Goal: Information Seeking & Learning: Understand process/instructions

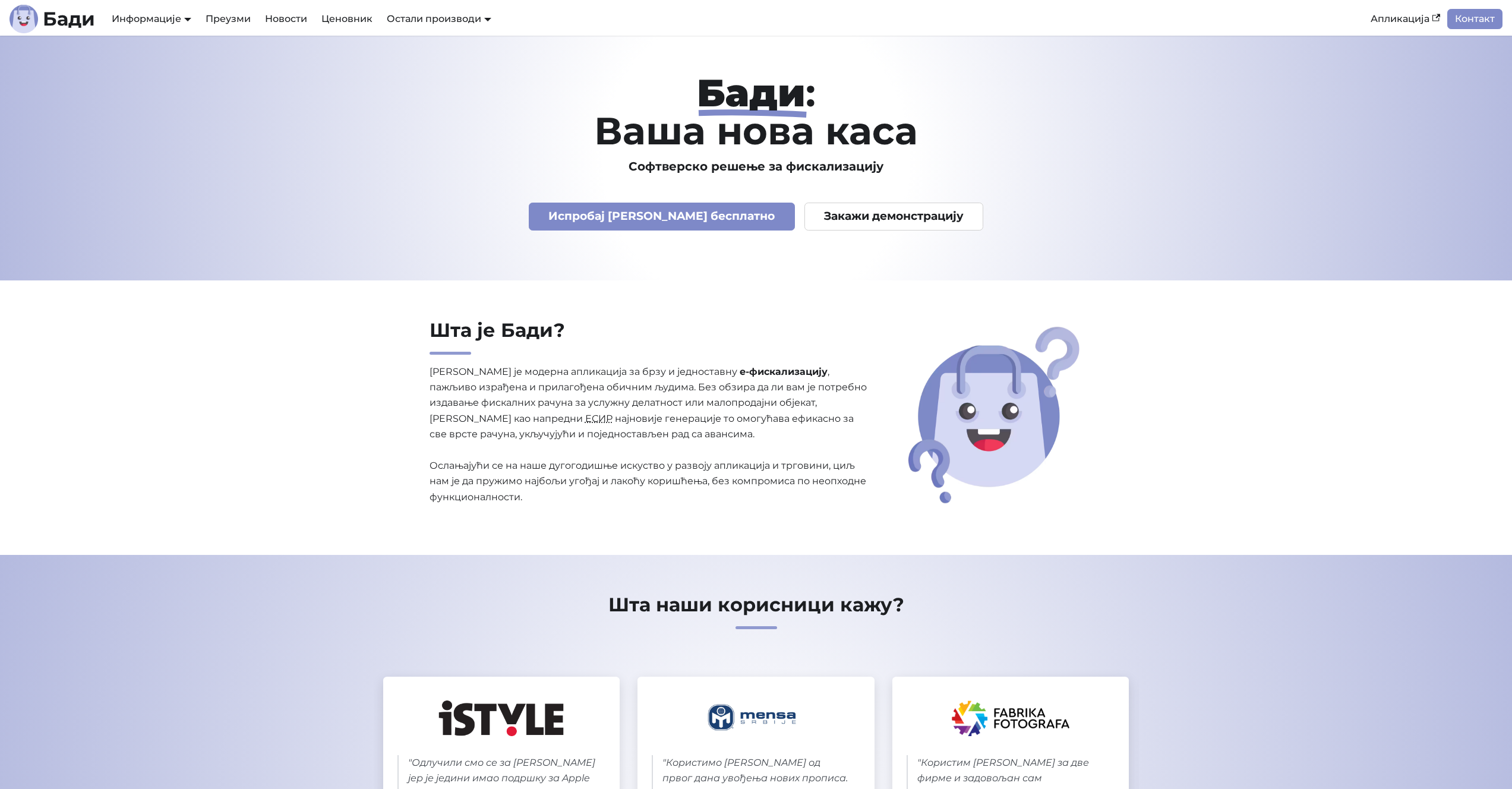
drag, startPoint x: 272, startPoint y: 166, endPoint x: 219, endPoint y: 191, distance: 58.6
click at [219, 191] on header "Бади : Ваша нова каса Софтверско решење за фискализацију Испробај Бади бесплатн…" at bounding box center [756, 157] width 1512 height 245
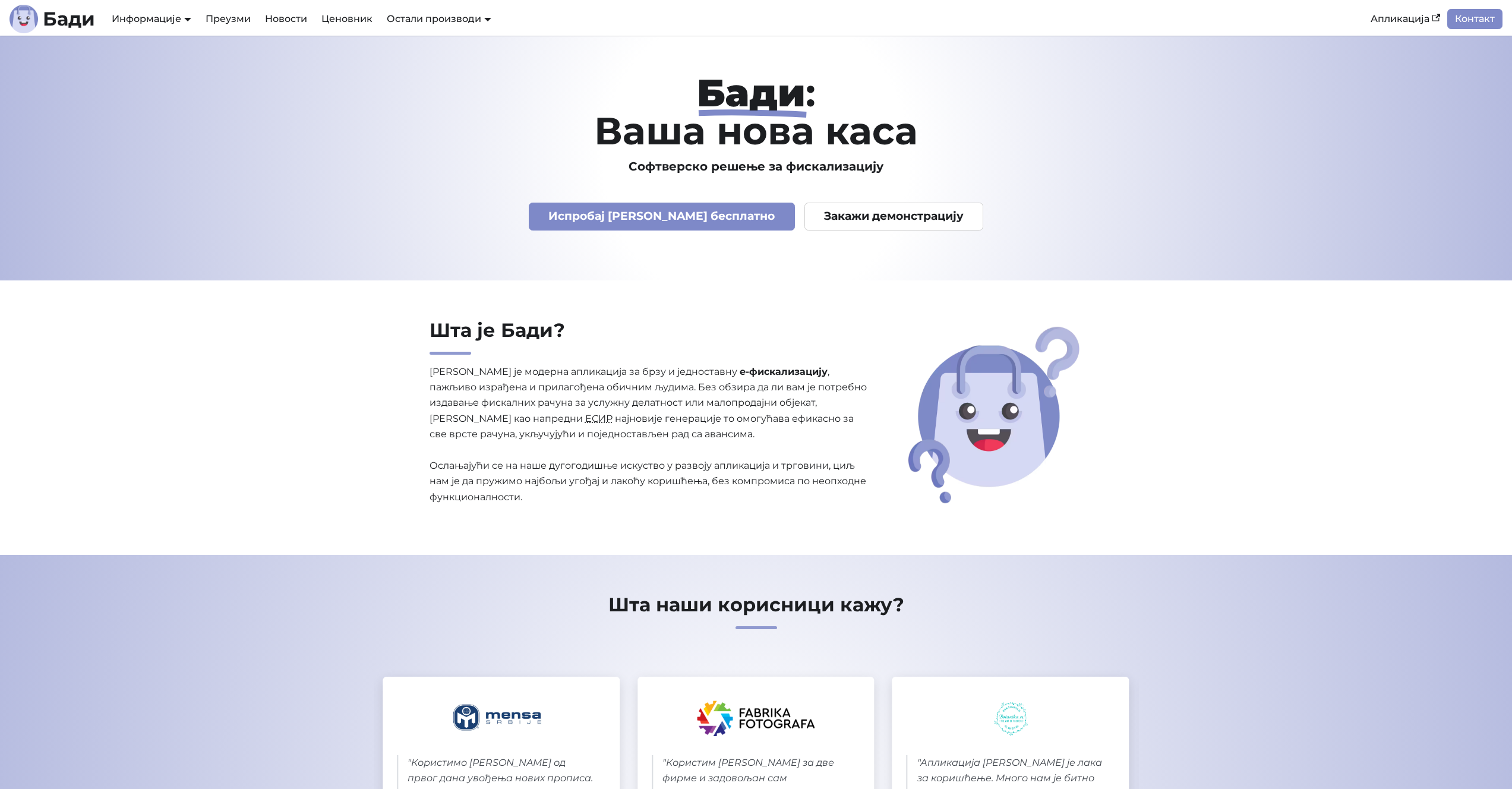
click at [632, 403] on p "Бади је модерна апликација за брзу и једноставну е-фискализацију , пажљиво изра…" at bounding box center [648, 435] width 439 height 141
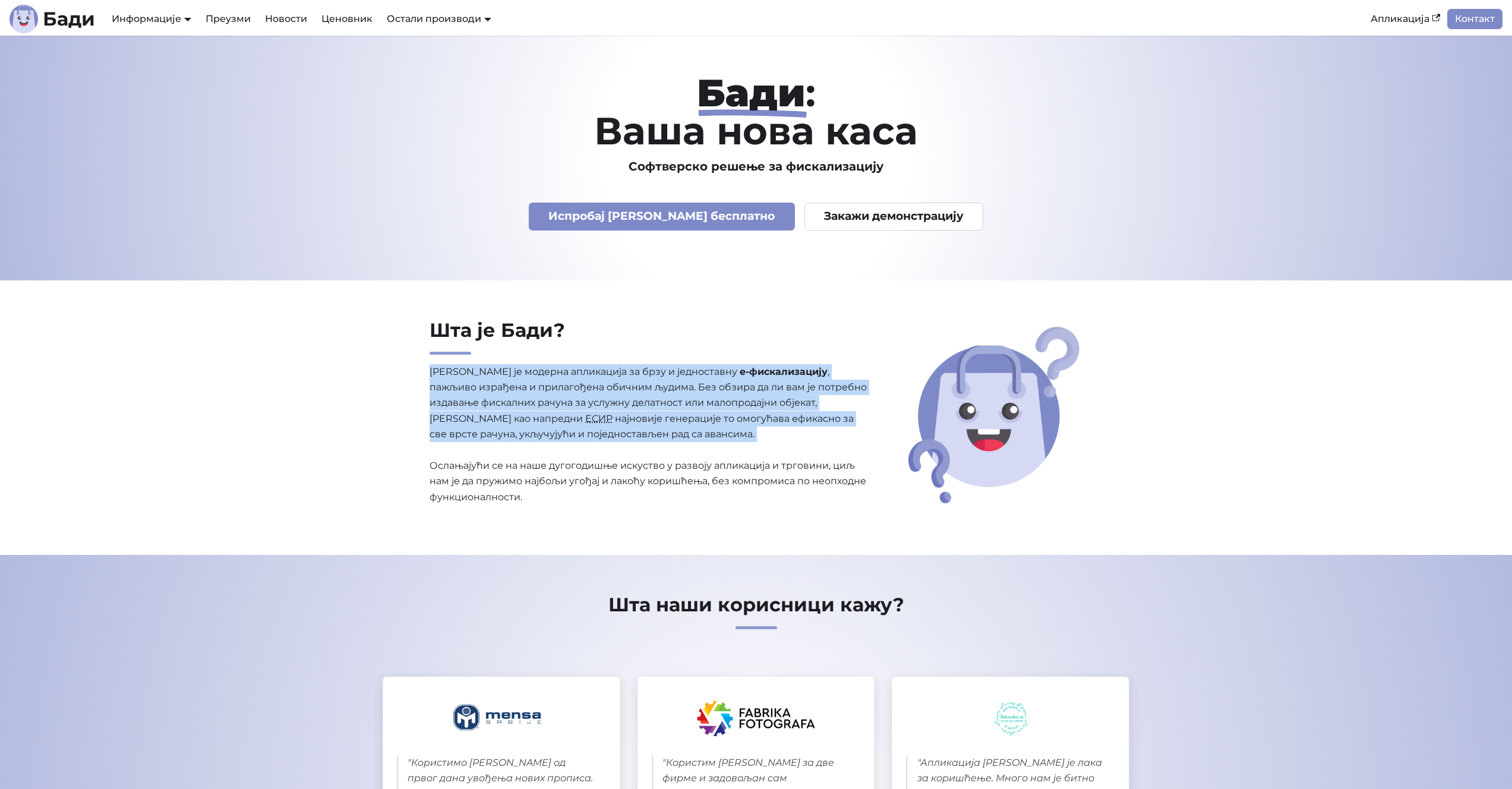
click at [632, 403] on p "Бади је модерна апликација за брзу и једноставну е-фискализацију , пажљиво изра…" at bounding box center [648, 435] width 439 height 141
click at [639, 397] on p "Бади је модерна апликација за брзу и једноставну е-фискализацију , пажљиво изра…" at bounding box center [648, 435] width 439 height 141
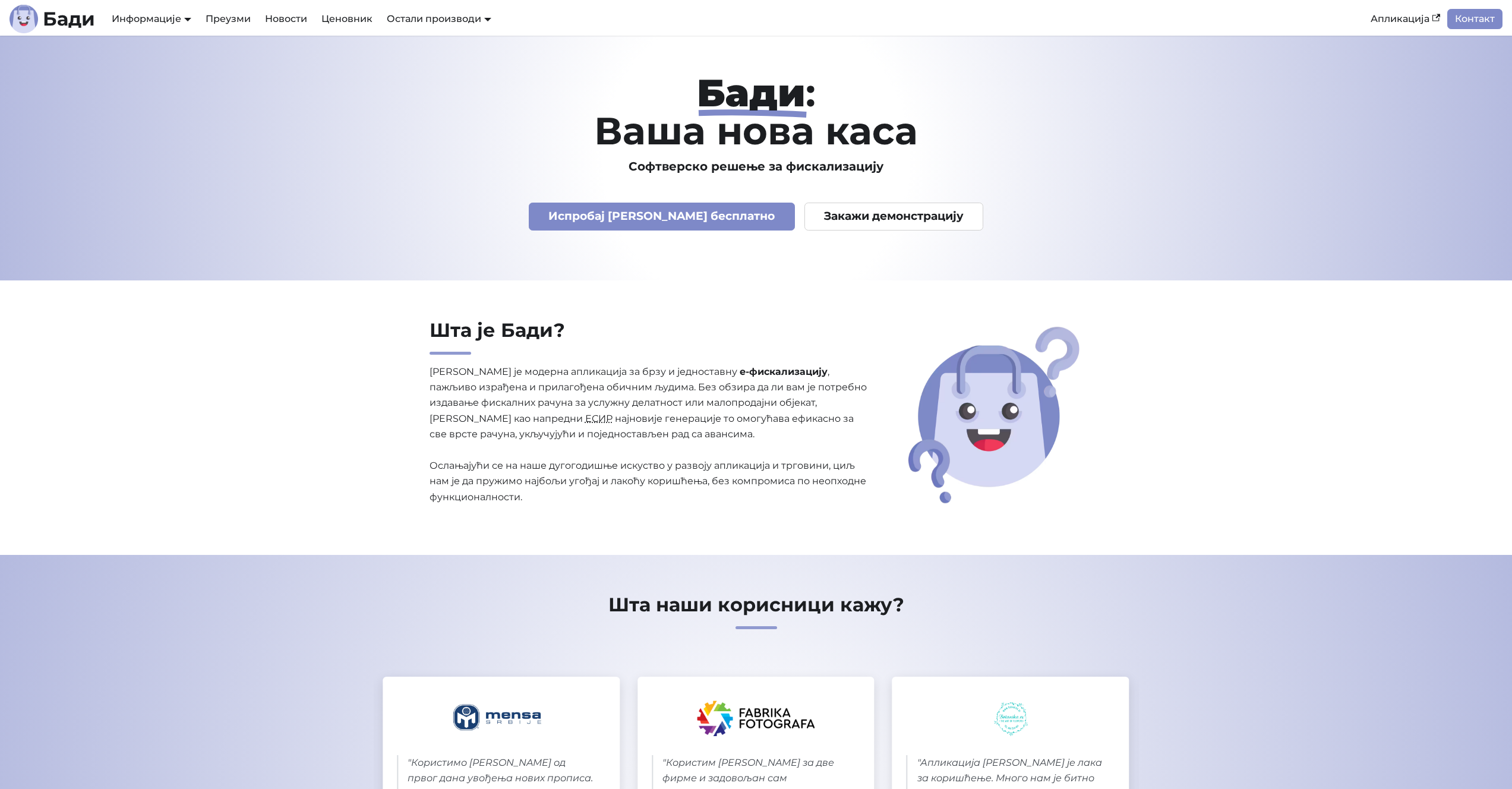
click at [586, 420] on abbr "ЕСИР" at bounding box center [599, 418] width 27 height 12
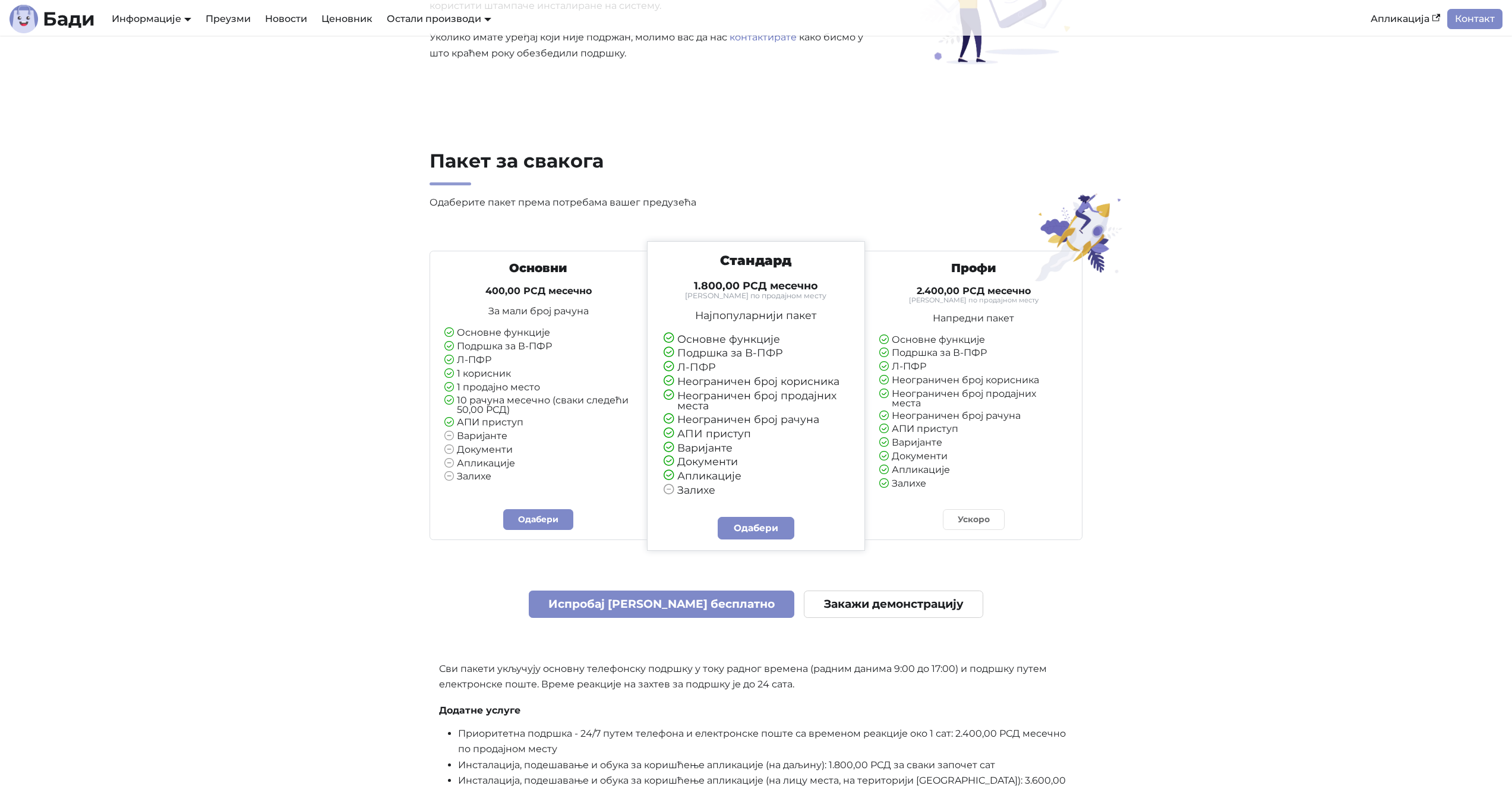
scroll to position [2591, 0]
click at [908, 424] on li "АПИ приступ" at bounding box center [973, 429] width 188 height 11
click at [909, 424] on li "АПИ приступ" at bounding box center [973, 429] width 188 height 11
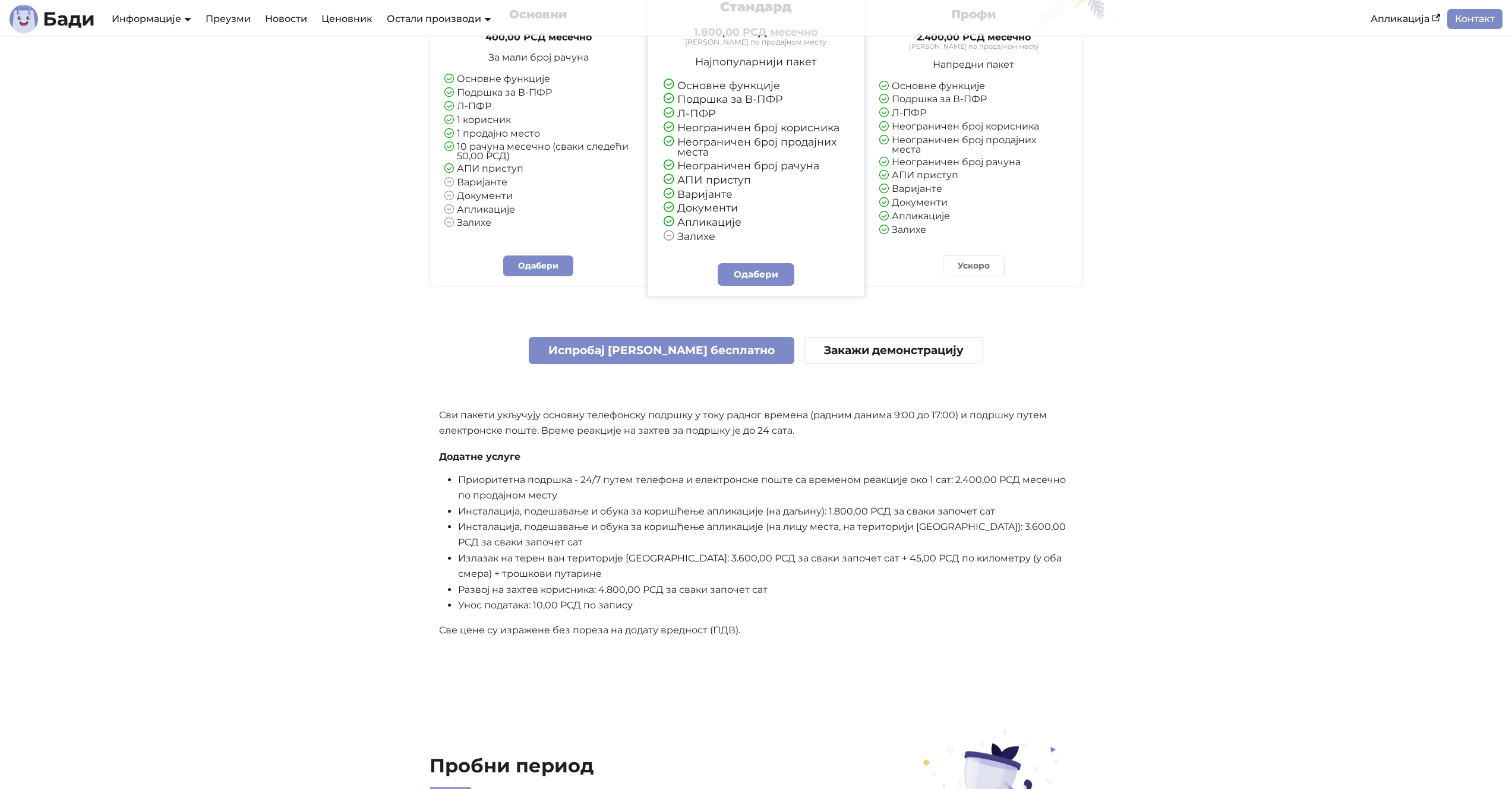
scroll to position [2857, 0]
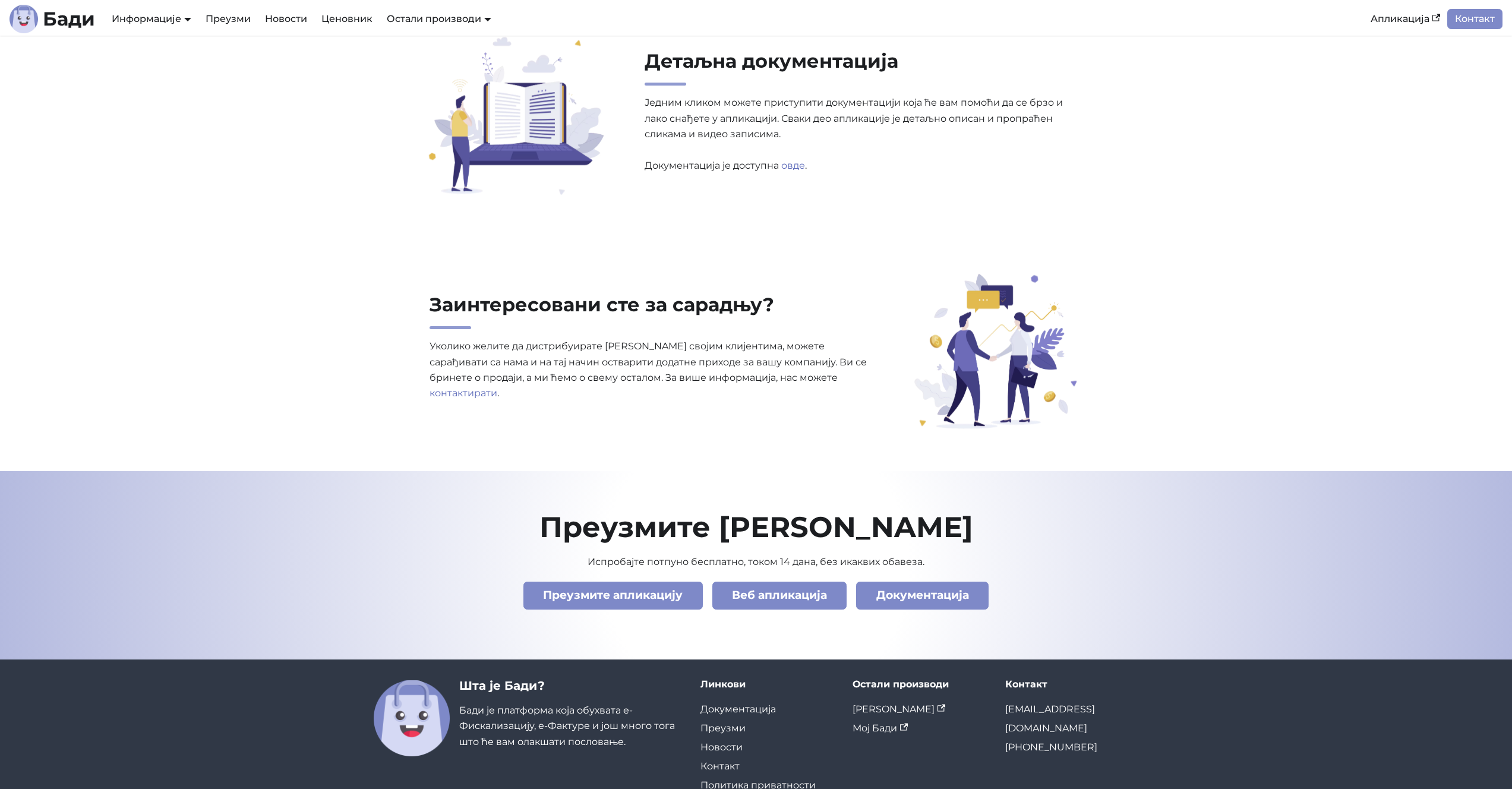
scroll to position [3818, 0]
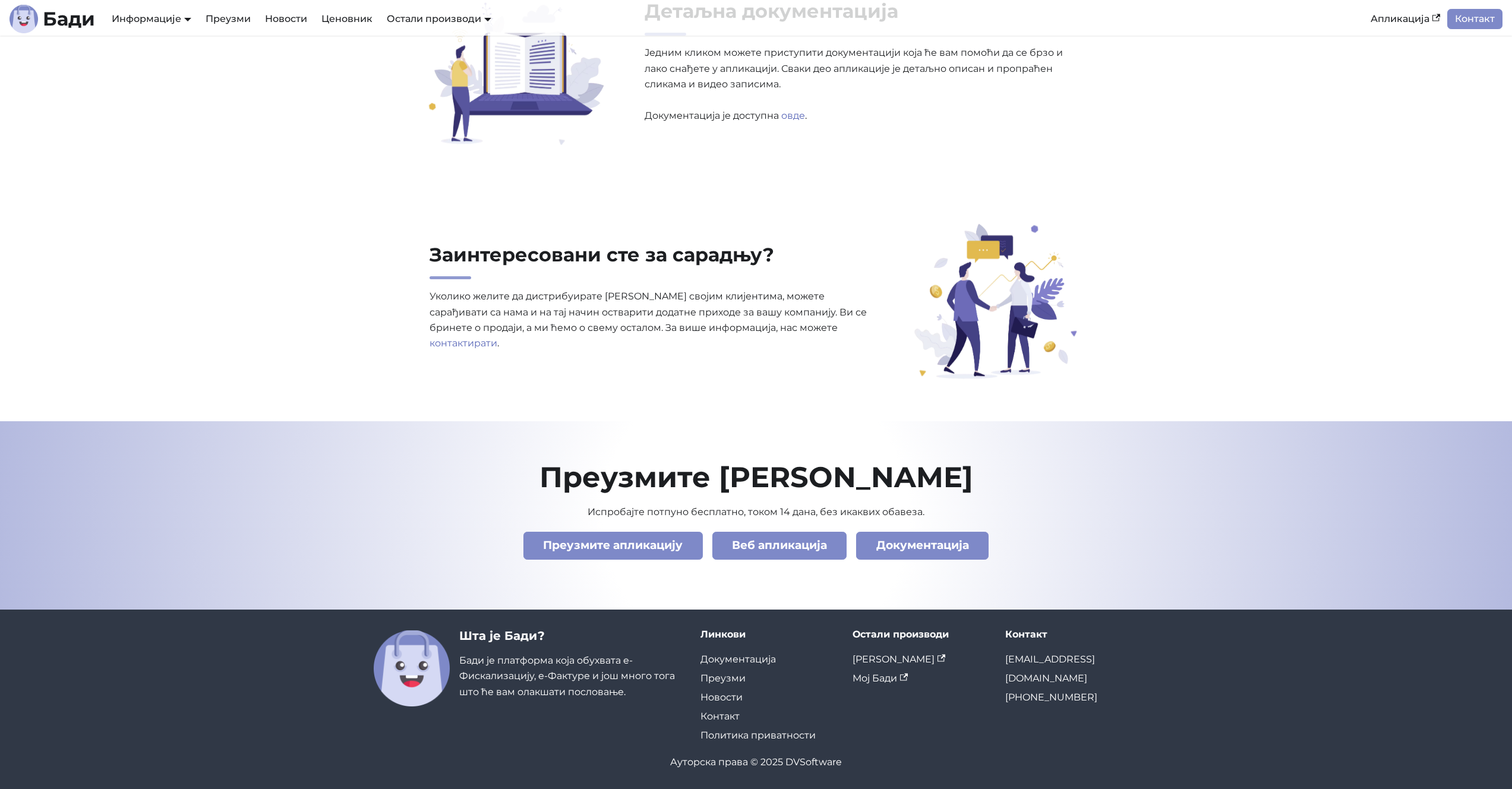
drag, startPoint x: 261, startPoint y: 74, endPoint x: 256, endPoint y: 45, distance: 29.4
click at [261, 74] on section "Детаљна документација Једним кликом можете приступити документацији која ће вам…" at bounding box center [756, 67] width 1512 height 236
click at [218, 221] on section "Заинтересовани сте за сарадњу? Уколико желите да дистрибуирате Бади својим клиј…" at bounding box center [756, 303] width 1512 height 236
click at [159, 64] on link "АПИ Документација" at bounding box center [159, 65] width 100 height 18
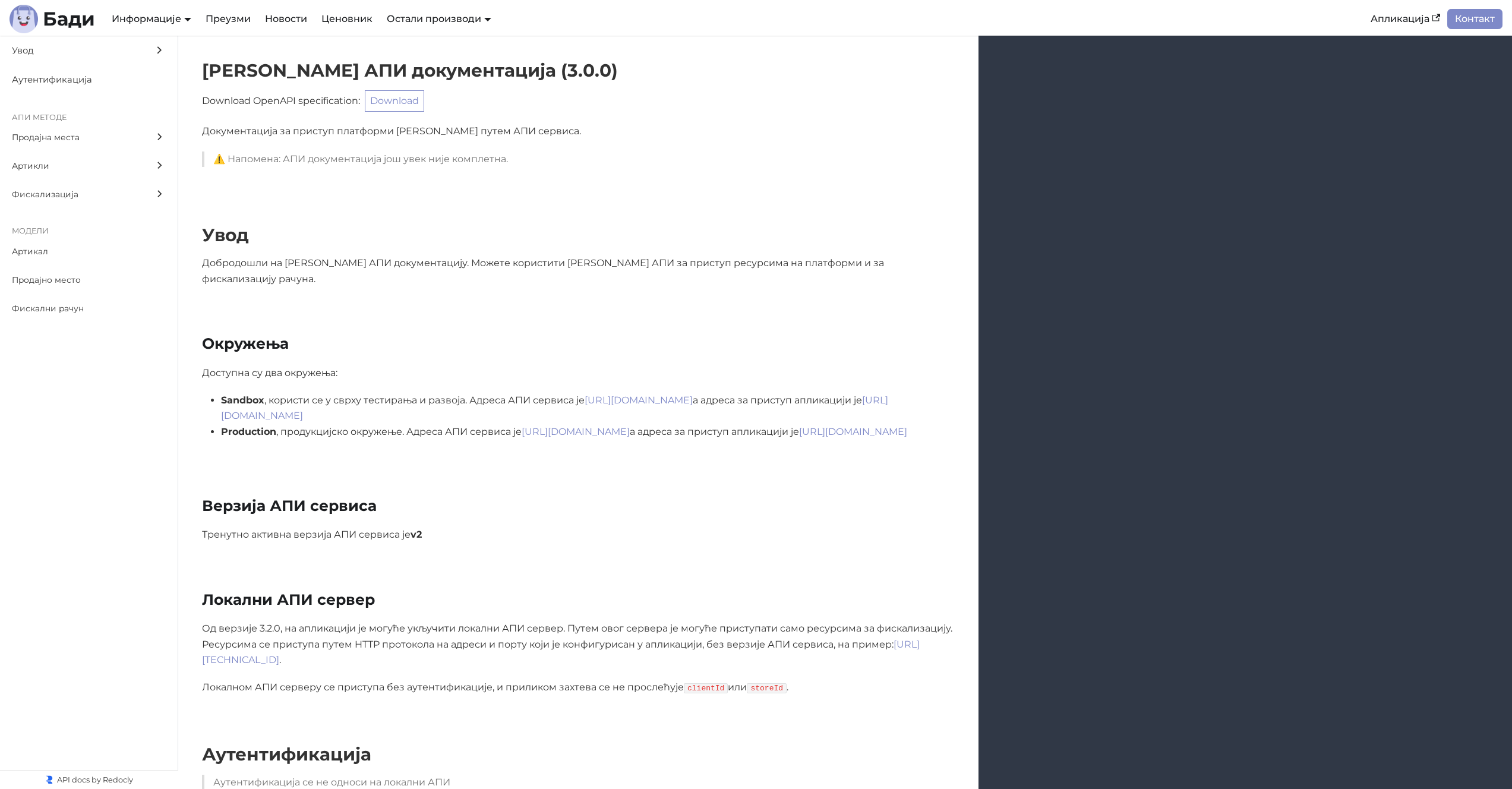
click at [492, 365] on p "Доступна су два окружења:" at bounding box center [578, 373] width 753 height 15
click at [460, 346] on div "Окружења" at bounding box center [578, 349] width 800 height 30
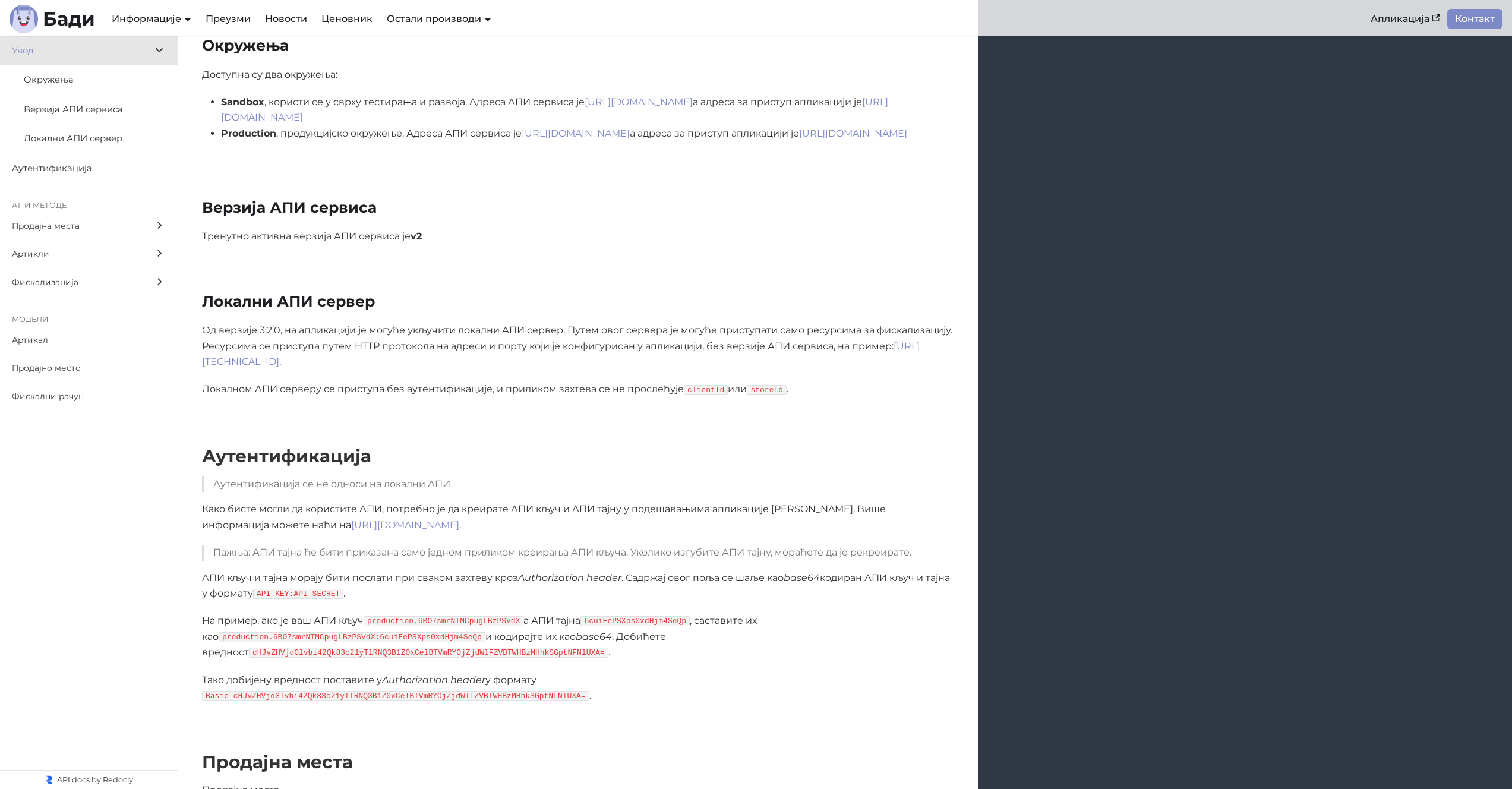
scroll to position [302, 0]
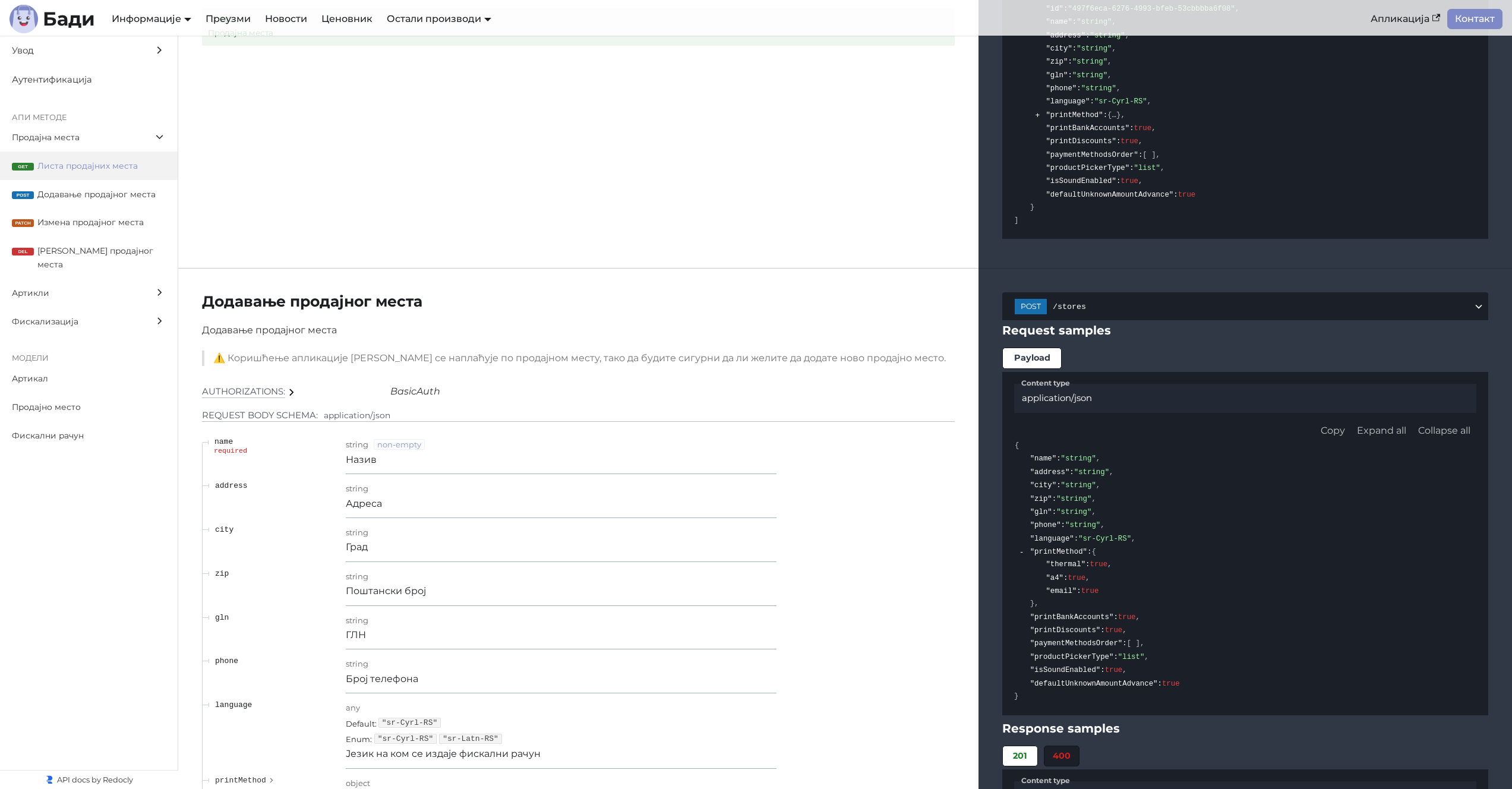
scroll to position [1324, 0]
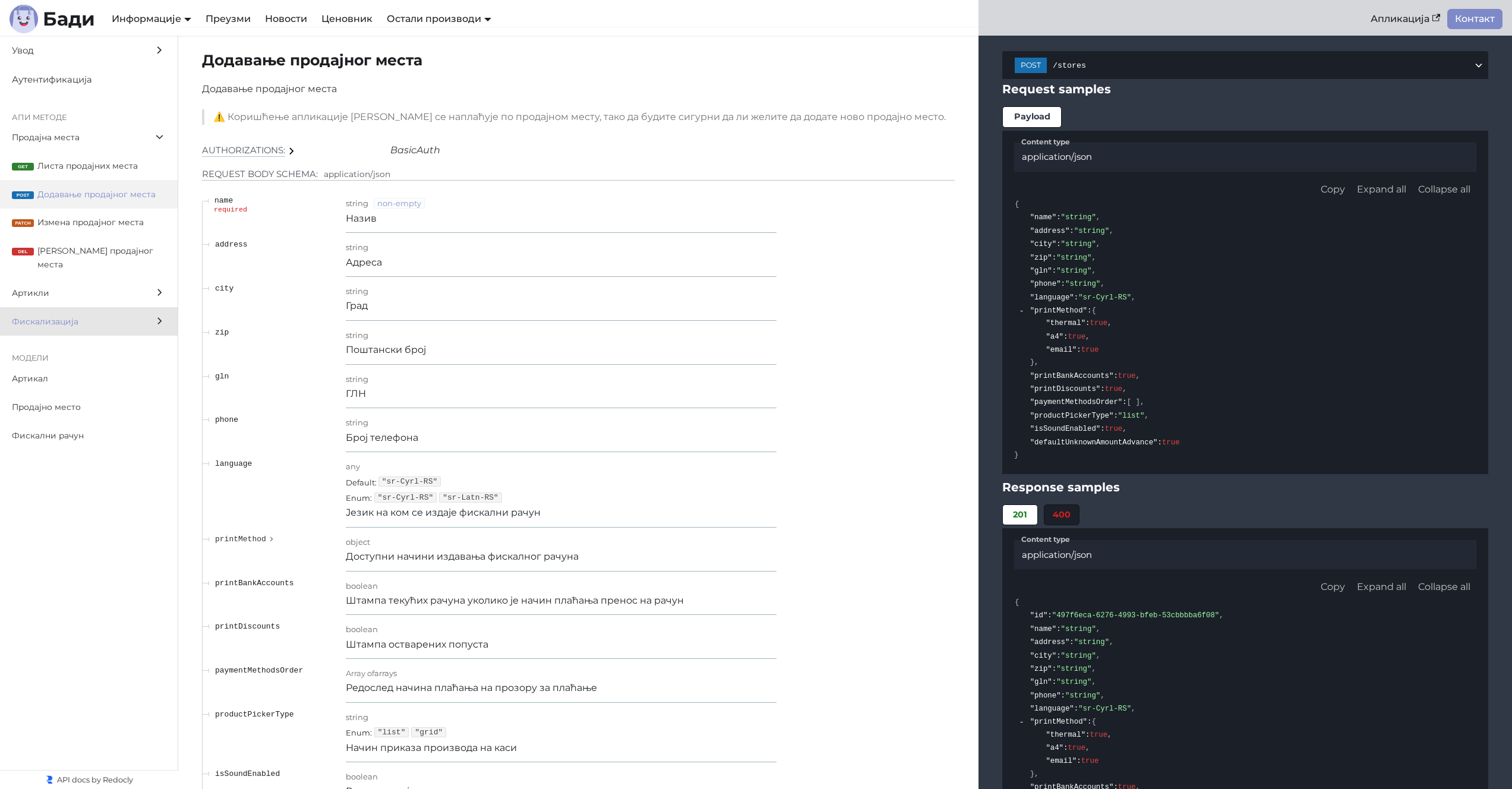
scroll to position [1556, 0]
click at [104, 287] on span "Артикли" at bounding box center [77, 293] width 131 height 13
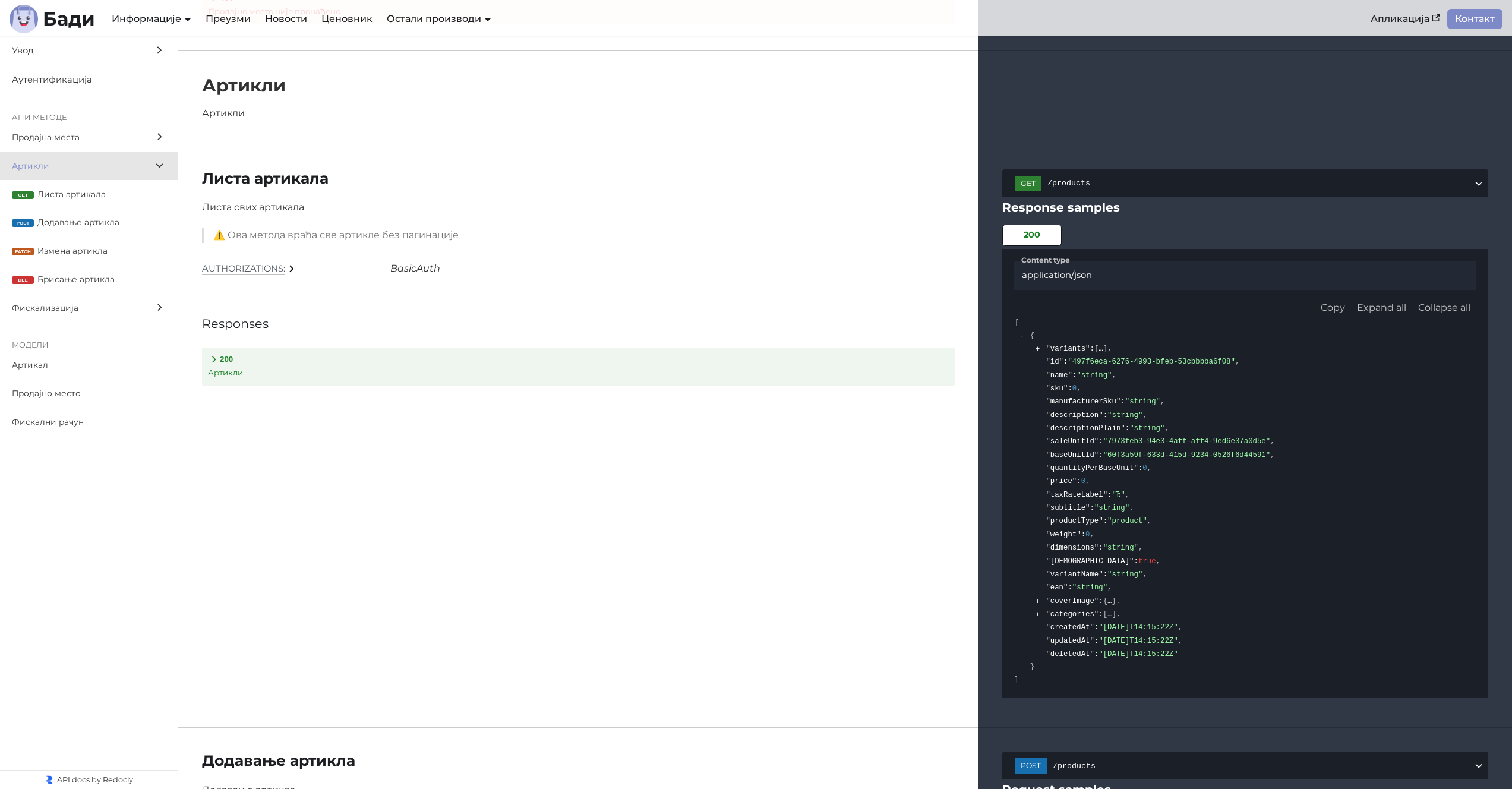
drag, startPoint x: 553, startPoint y: 466, endPoint x: 517, endPoint y: 481, distance: 39.0
click at [517, 481] on div "Листа артикала Листа свих артикала ⚠️ Ова метода враћа све артикле без пагинаци…" at bounding box center [578, 437] width 800 height 535
click at [87, 197] on span "Листа артикала" at bounding box center [101, 195] width 128 height 13
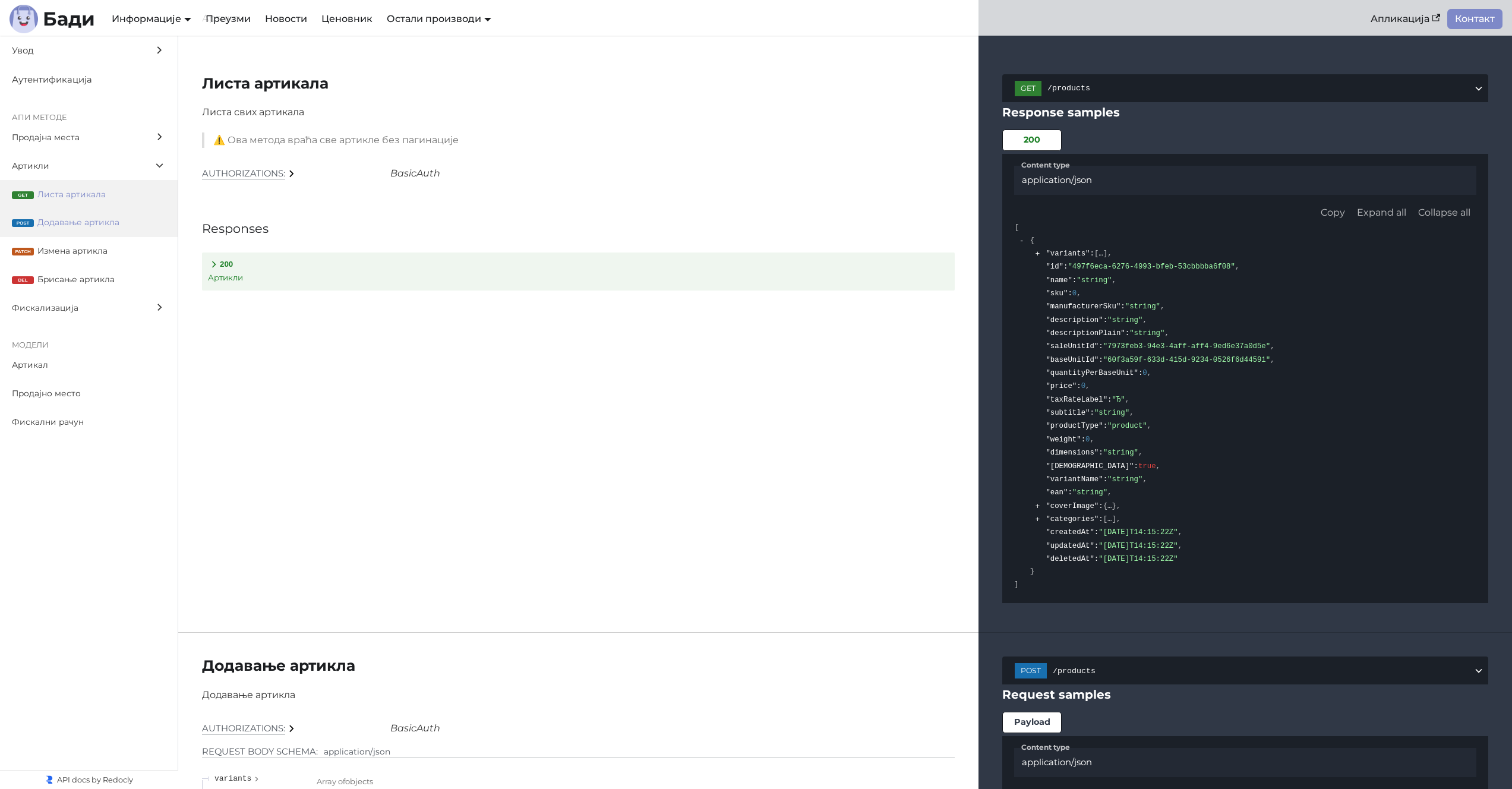
click at [93, 217] on span "Додавање артикла" at bounding box center [101, 223] width 128 height 13
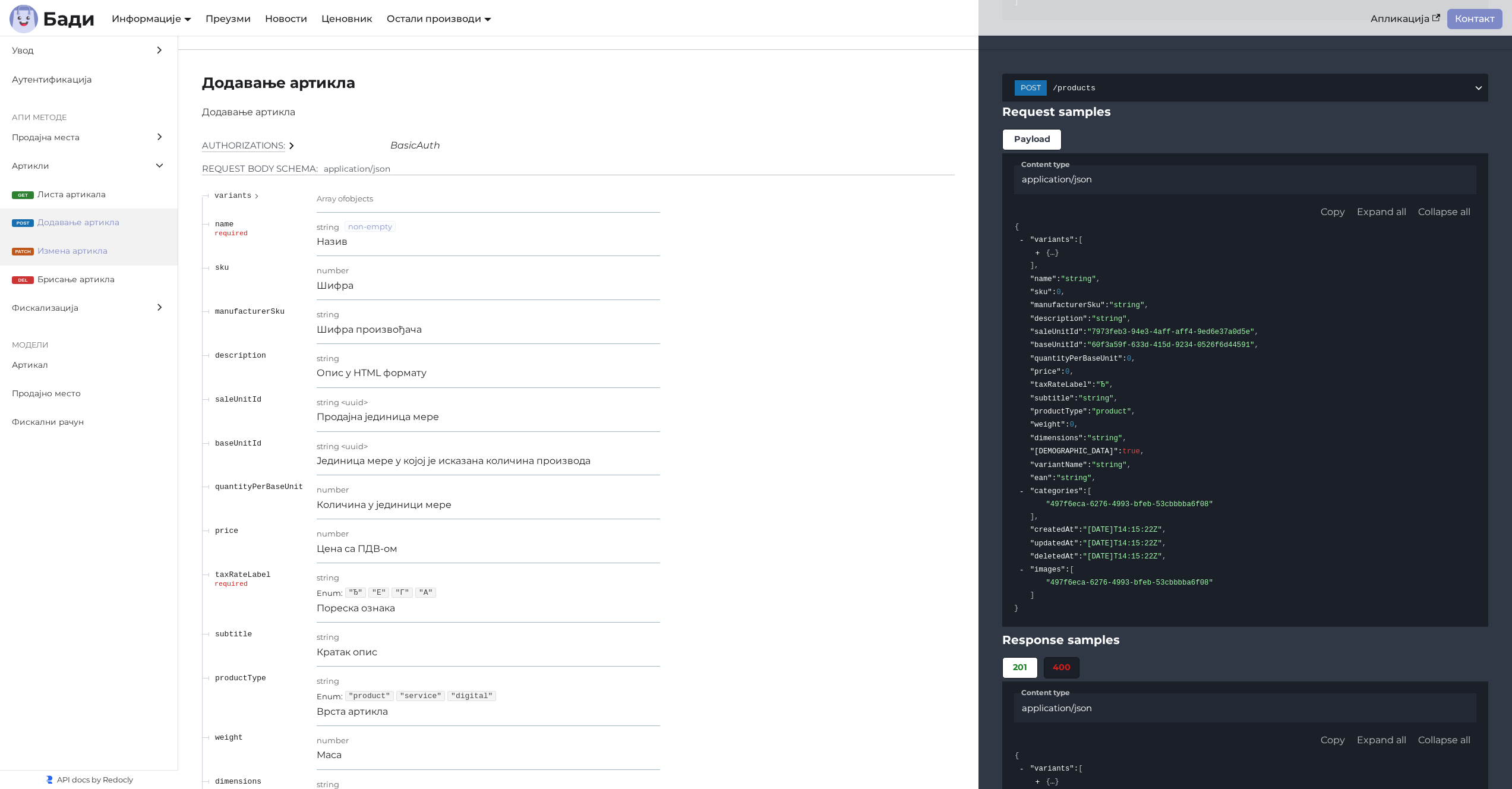
click at [76, 256] on span "Измена артикла" at bounding box center [101, 251] width 128 height 13
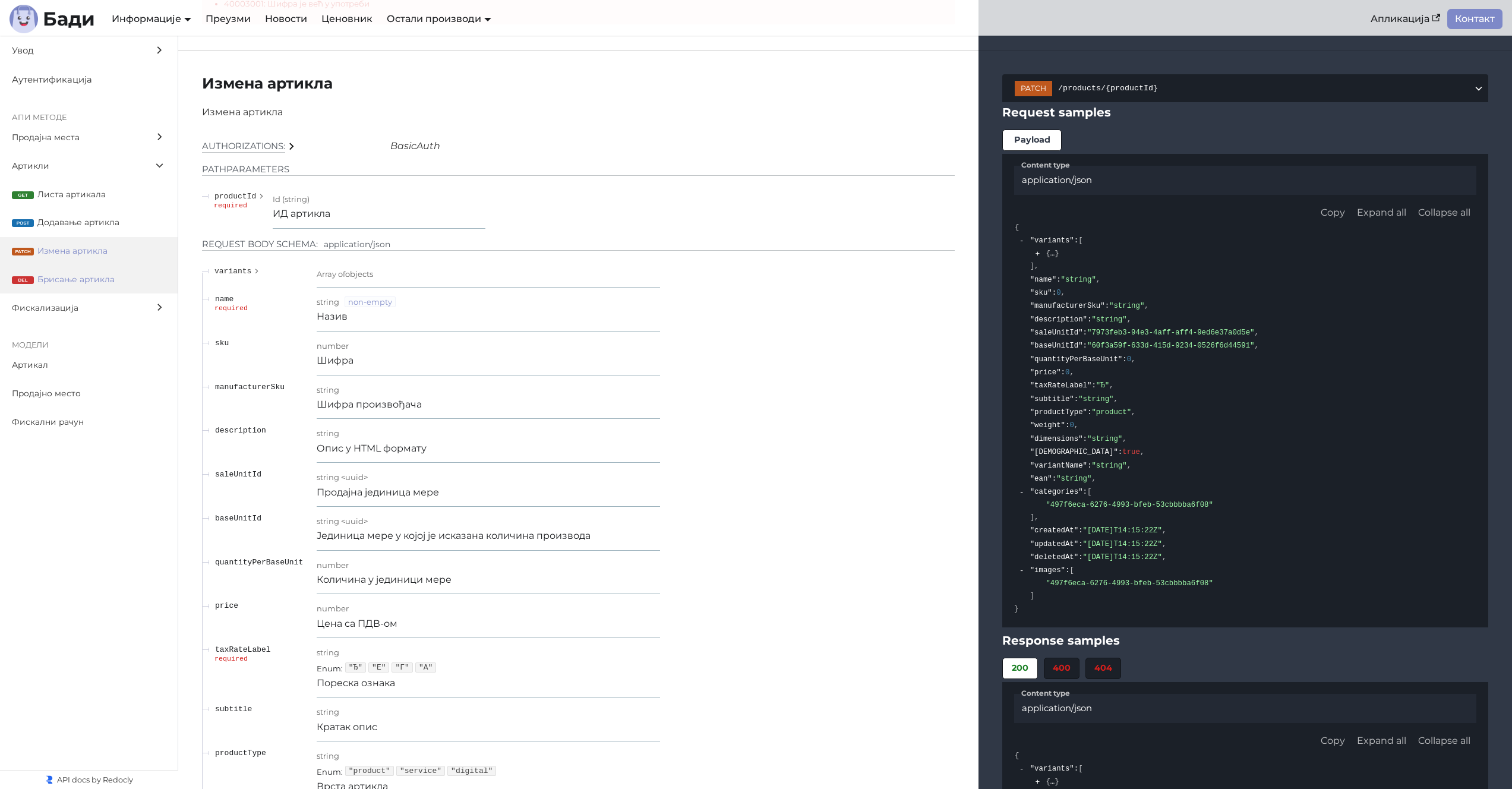
click at [77, 277] on span "Брисање артикла" at bounding box center [101, 279] width 128 height 13
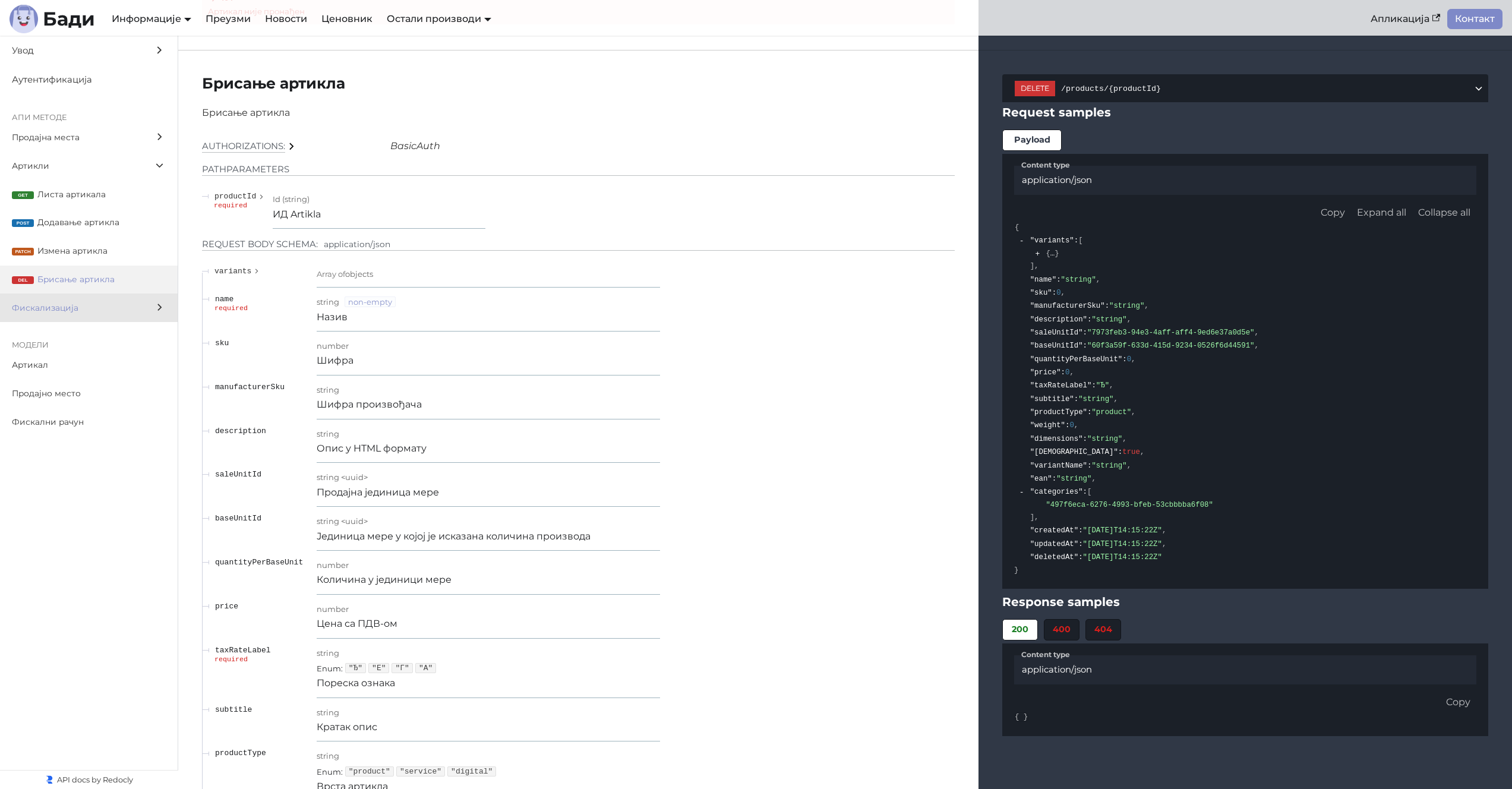
click at [73, 311] on span "Фискализација" at bounding box center [77, 308] width 131 height 13
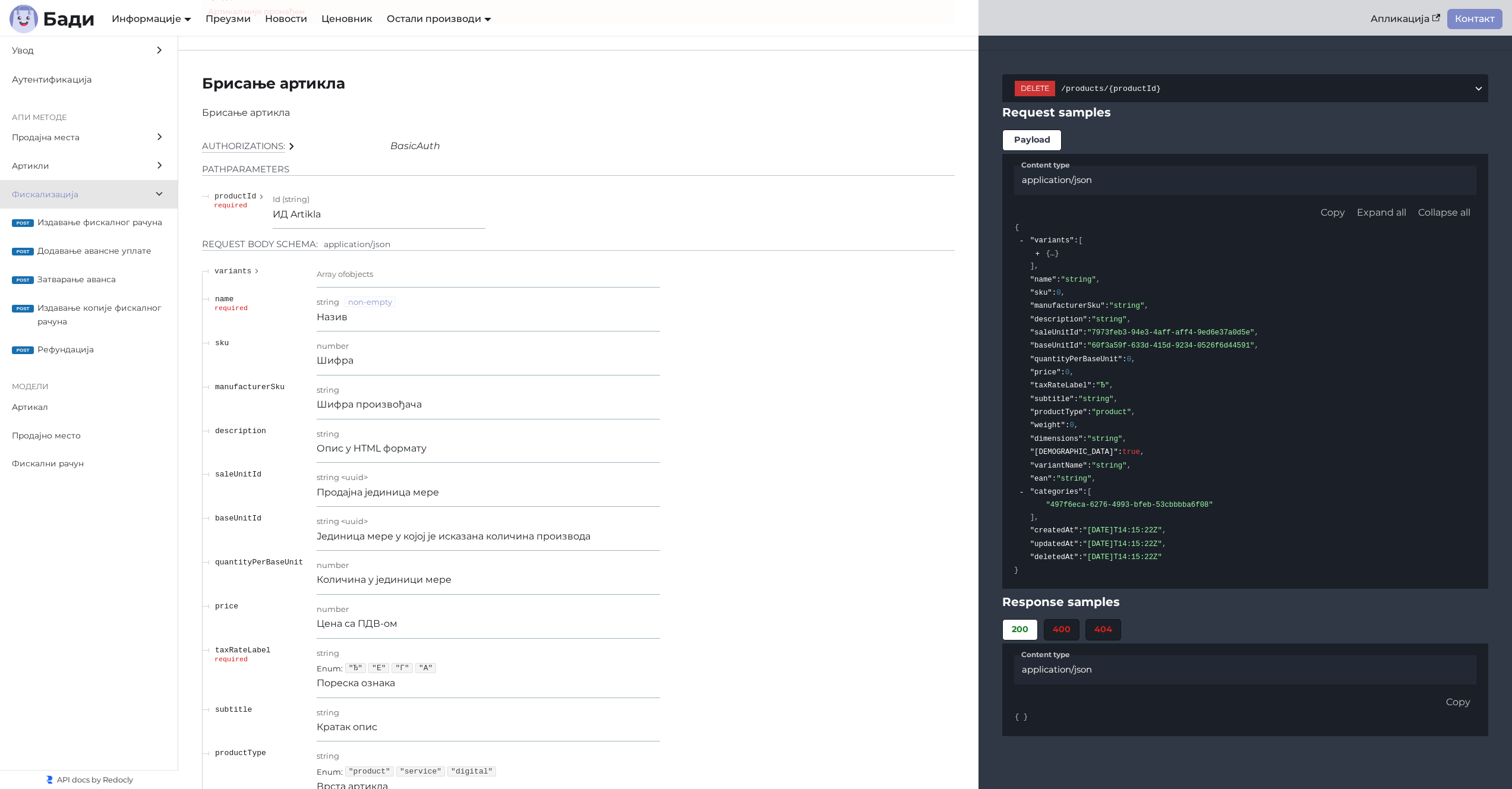
scroll to position [9658, 0]
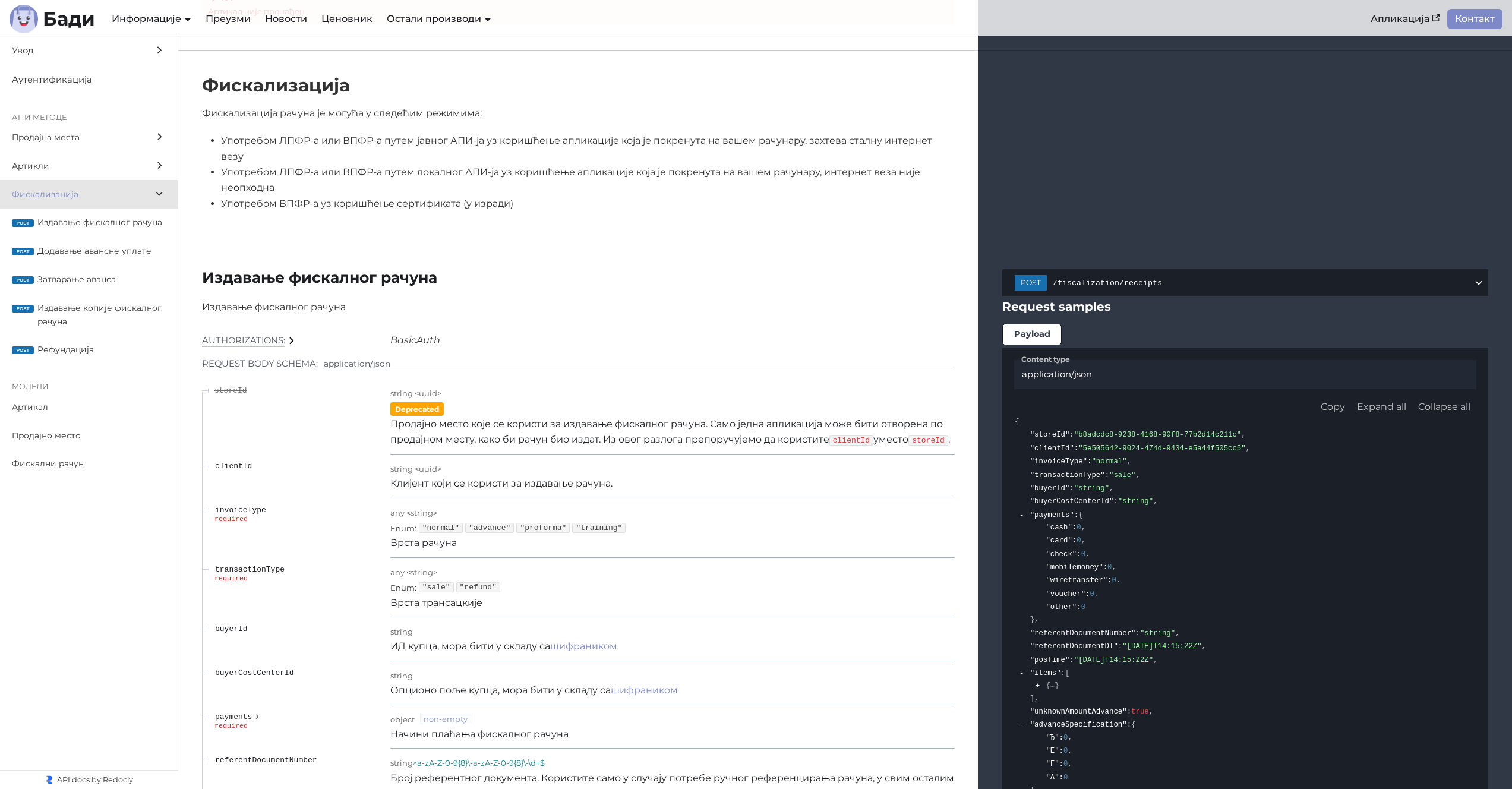
click at [423, 133] on li "Употребом ЛПФР-а или ВПФР-а путем јавног АПИ-ја уз коришћење апликације која је…" at bounding box center [587, 149] width 734 height 32
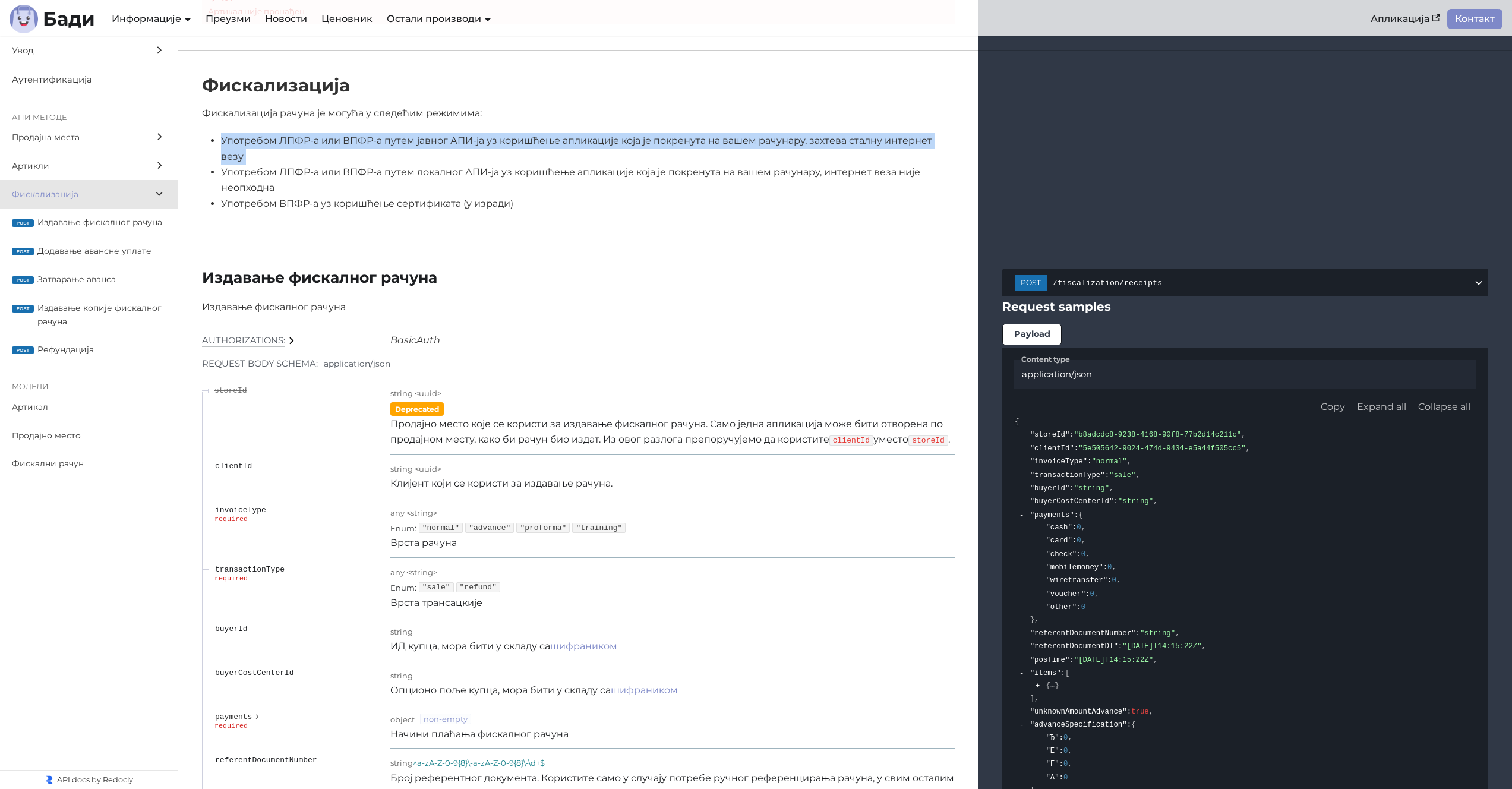
click at [423, 133] on li "Употребом ЛПФР-а или ВПФР-а путем јавног АПИ-ја уз коришћење апликације која је…" at bounding box center [587, 149] width 734 height 32
click at [423, 144] on li "Употребом ЛПФР-а или ВПФР-а путем јавног АПИ-ја уз коришћење апликације која је…" at bounding box center [587, 149] width 734 height 32
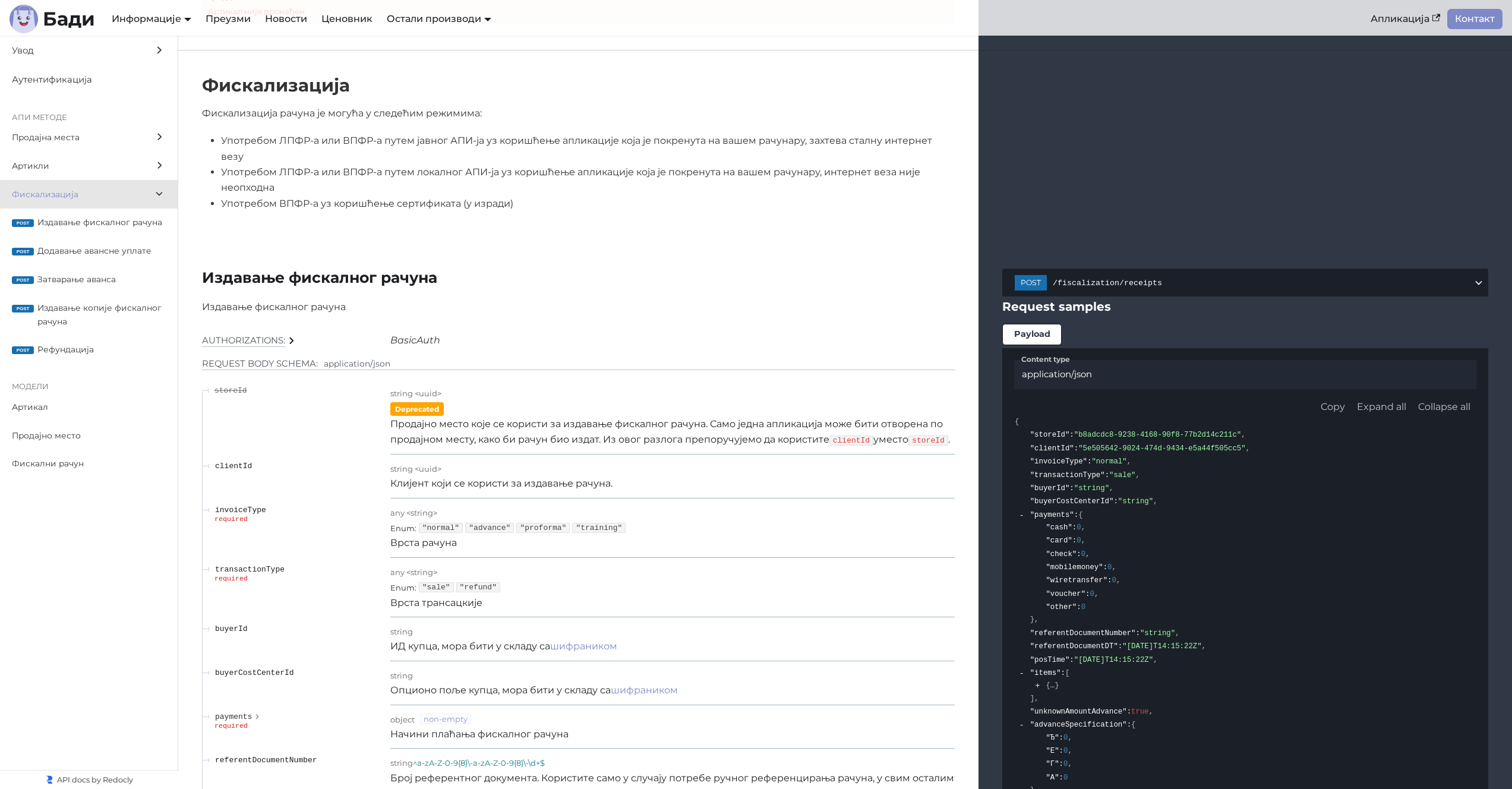
scroll to position [9661, 0]
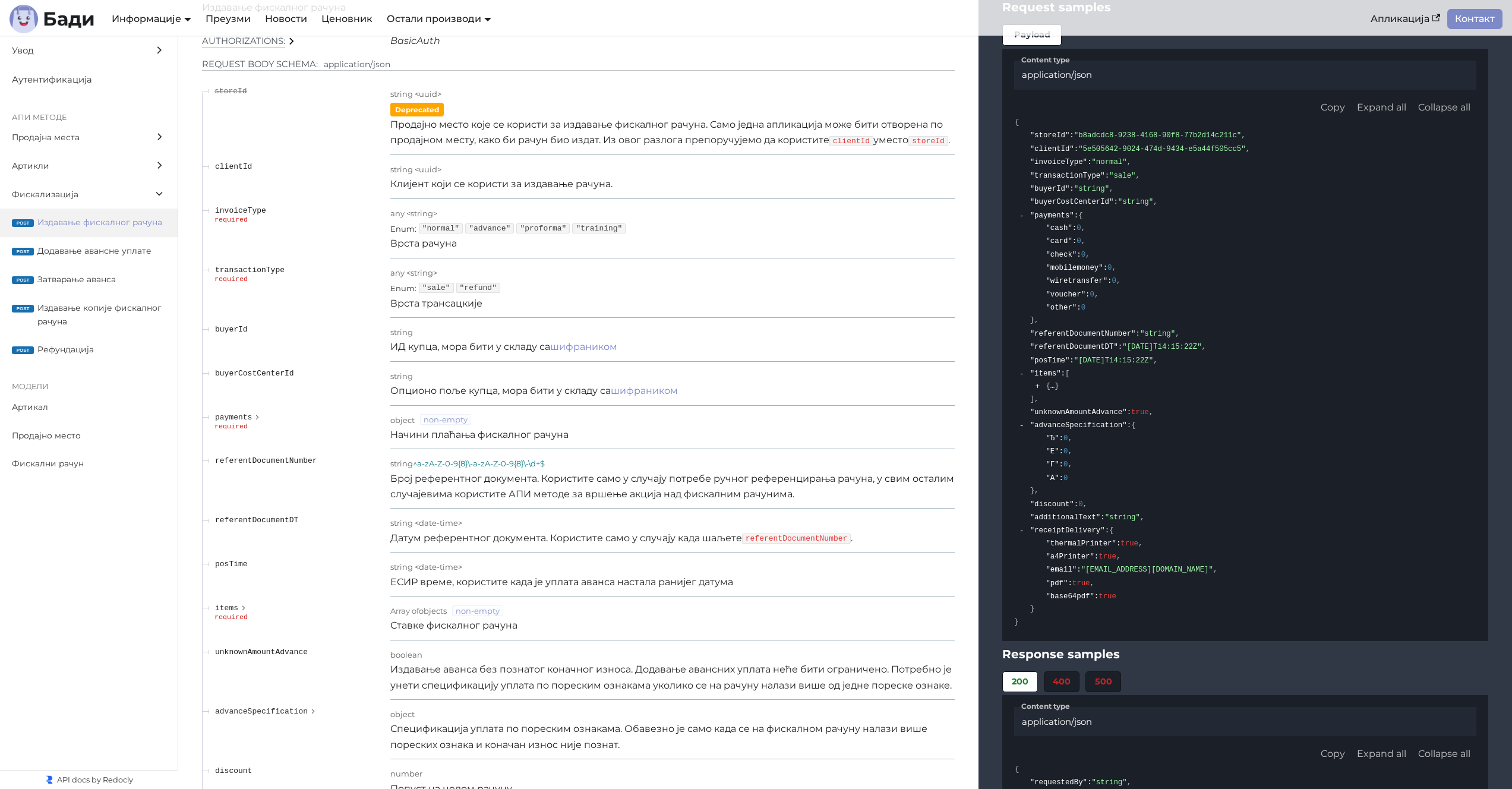
scroll to position [10133, 0]
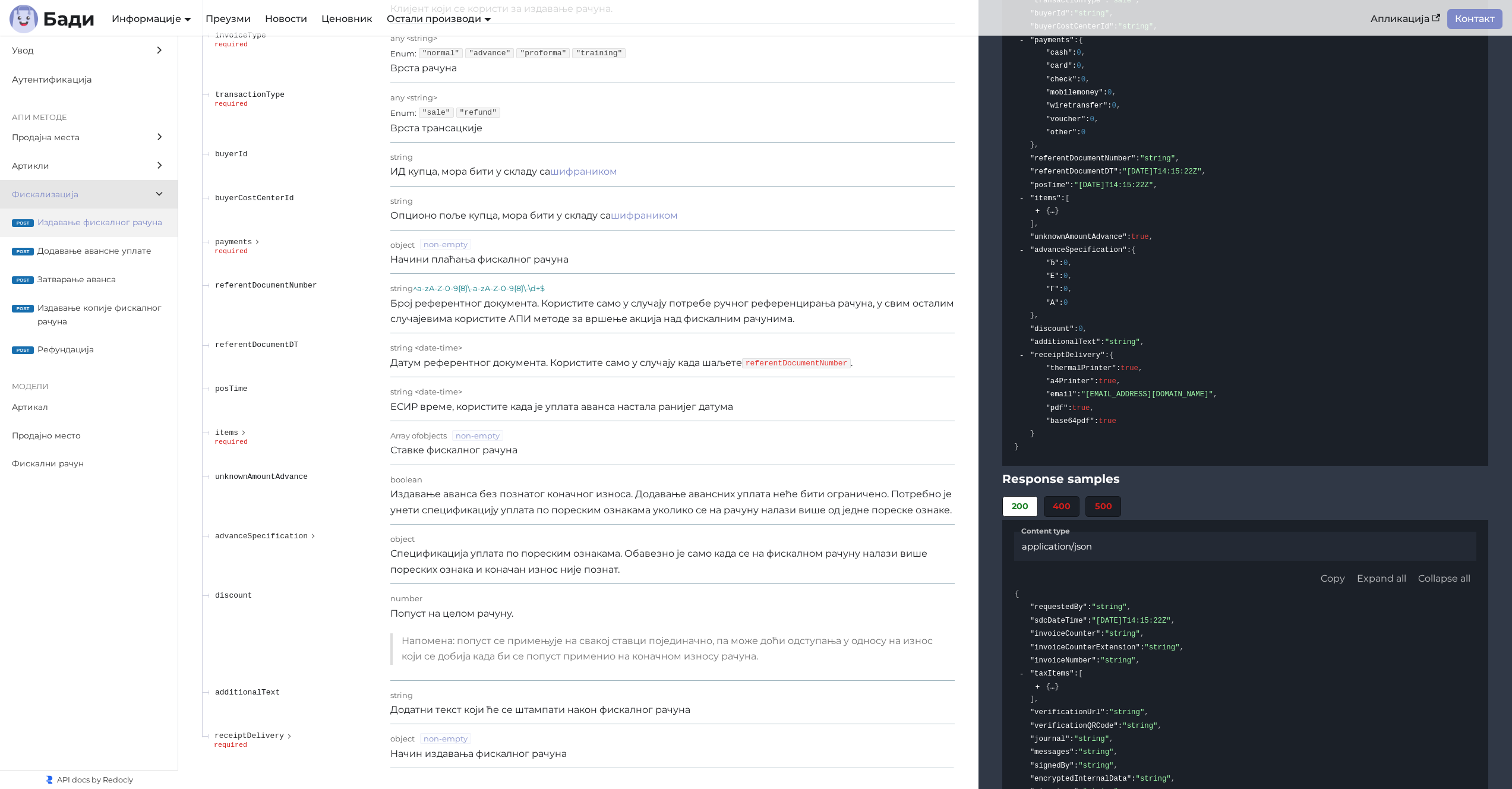
click at [110, 202] on label "Фискализација" at bounding box center [88, 194] width 177 height 29
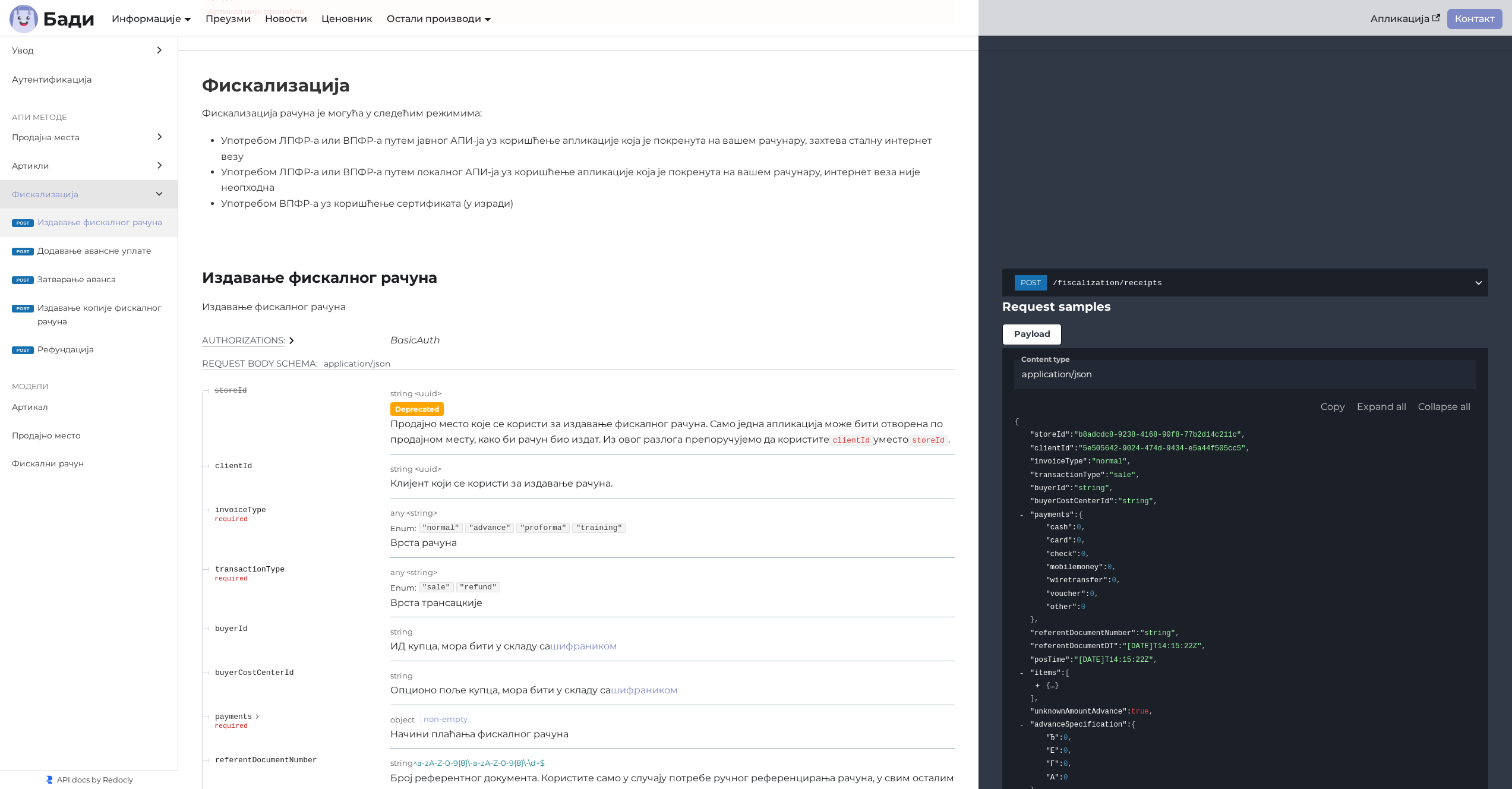
click at [118, 227] on span "Издавање фискалног рачуна" at bounding box center [101, 223] width 128 height 13
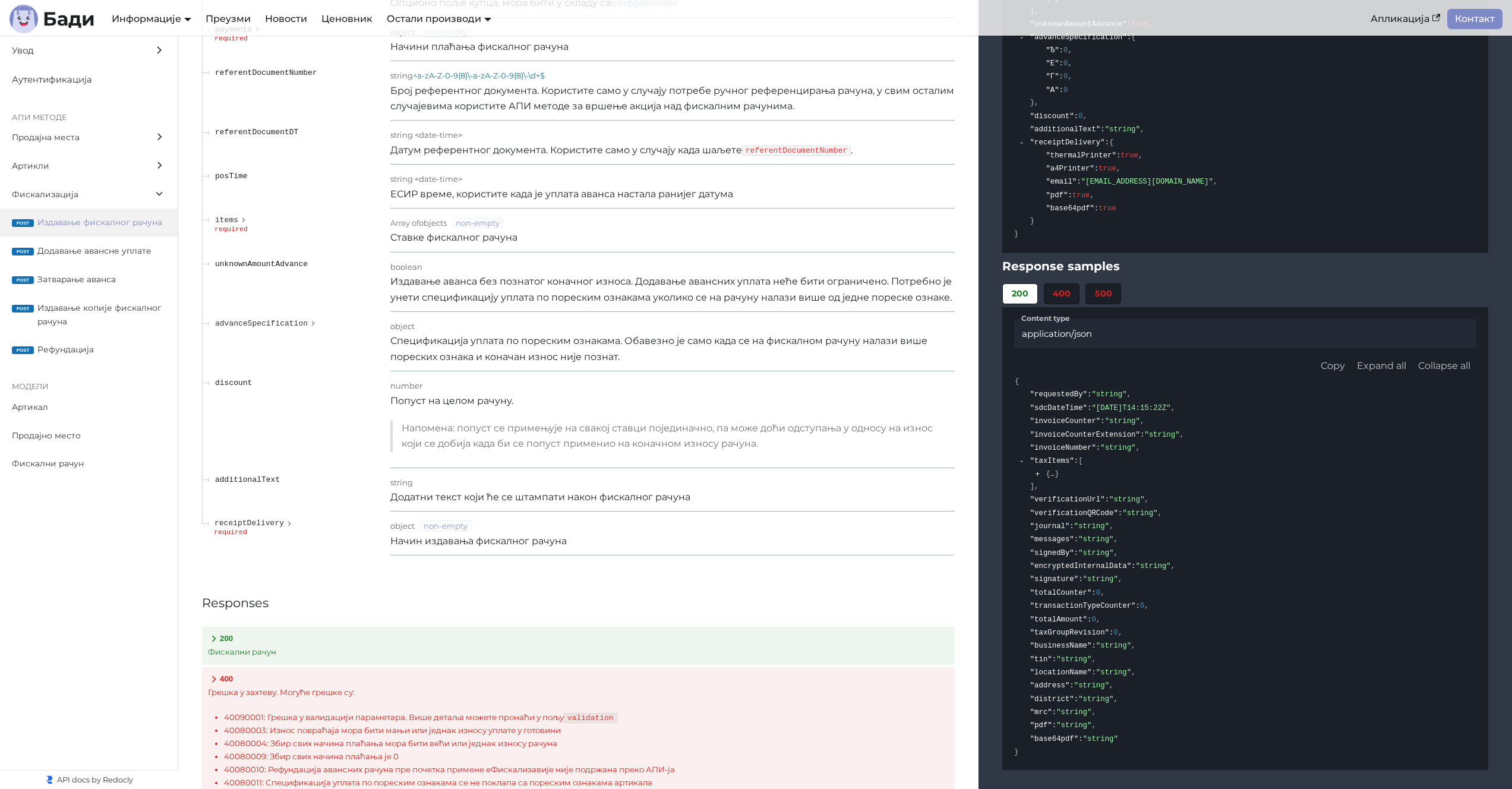
scroll to position [10346, 0]
click at [1056, 469] on span "}" at bounding box center [1056, 473] width 4 height 9
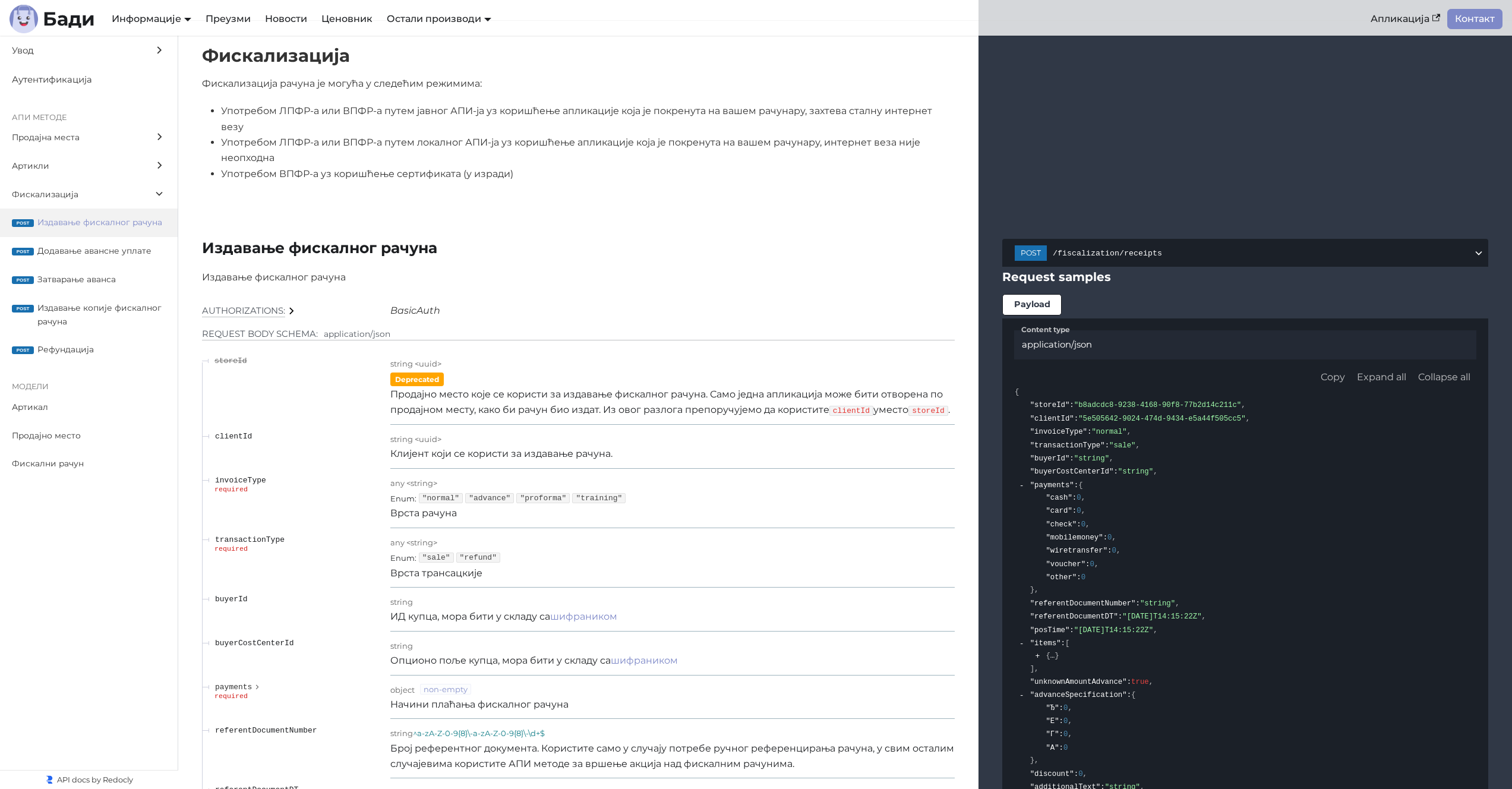
scroll to position [9546, 0]
